Goal: Information Seeking & Learning: Learn about a topic

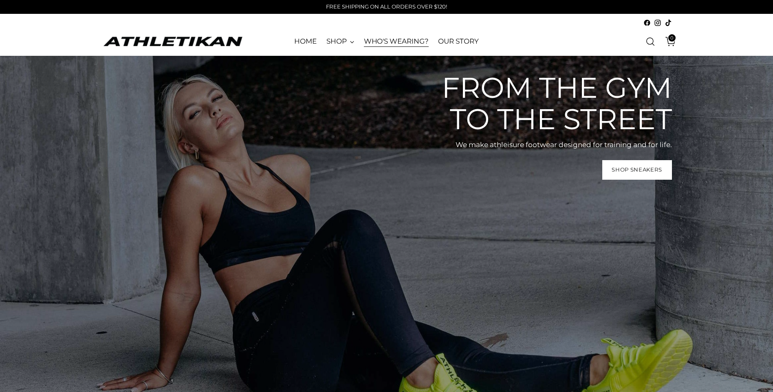
click at [390, 44] on link "WHO'S WEARING?" at bounding box center [396, 42] width 65 height 18
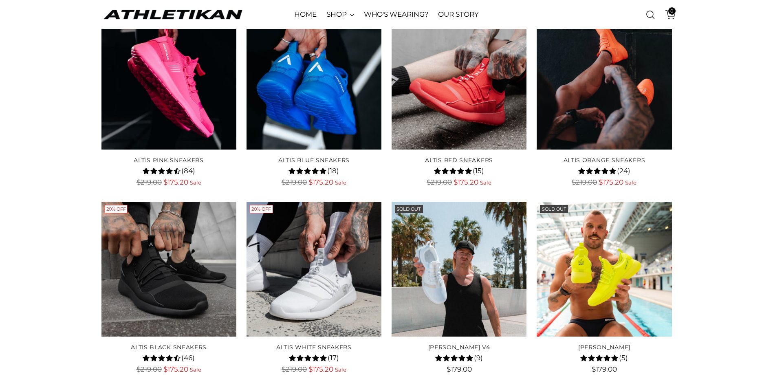
scroll to position [1712, 0]
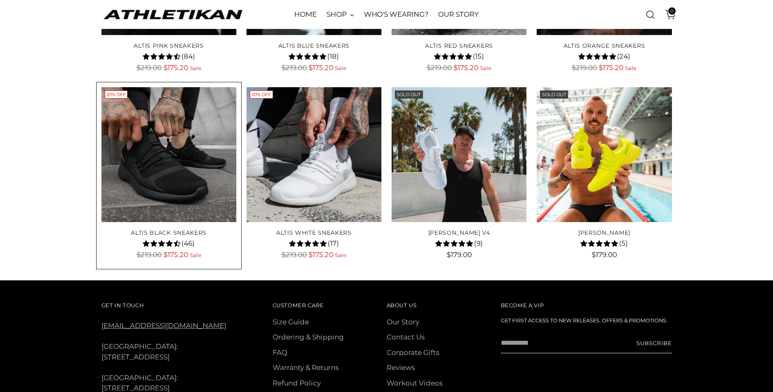
click at [0, 0] on img "ALTIS Black Sneakers" at bounding box center [0, 0] width 0 height 0
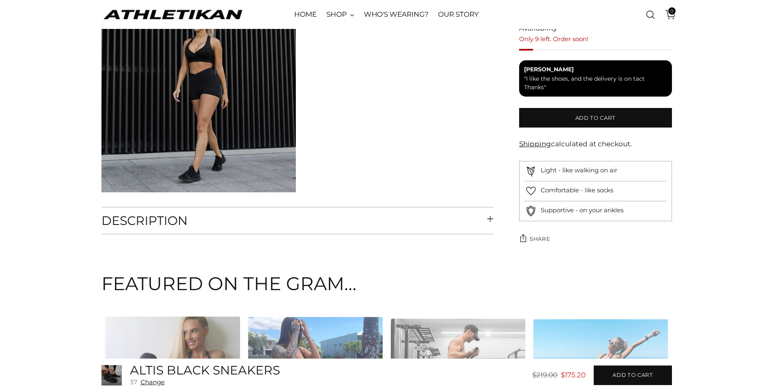
scroll to position [1305, 0]
